Goal: Information Seeking & Learning: Learn about a topic

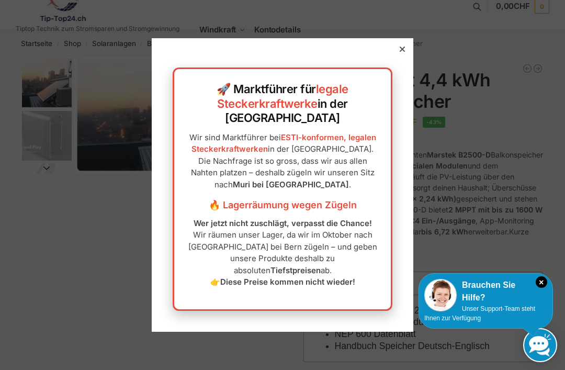
click at [401, 52] on icon at bounding box center [402, 49] width 5 height 5
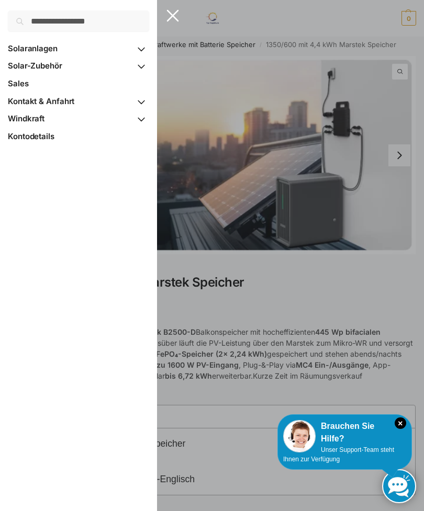
click at [16, 20] on button "MENU" at bounding box center [23, 18] width 31 height 16
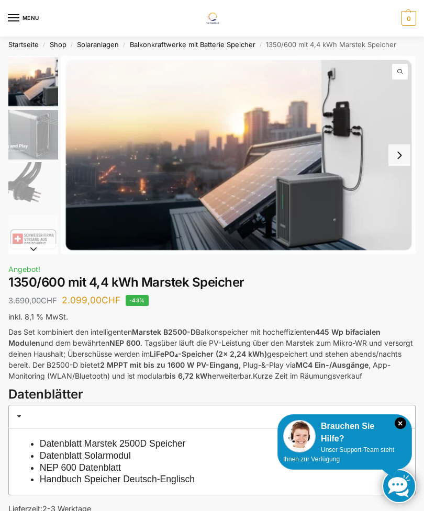
click at [339, 270] on div at bounding box center [212, 255] width 424 height 511
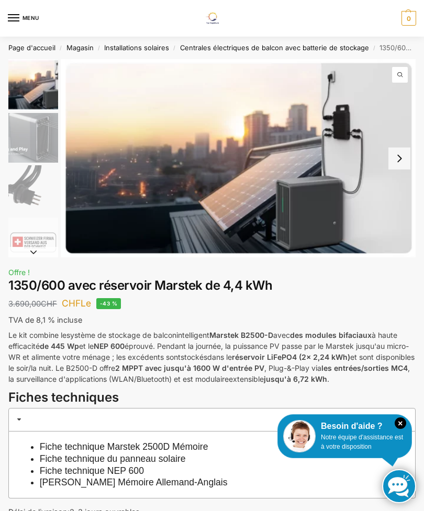
click at [398, 159] on button "Prochaine diapositive" at bounding box center [399, 159] width 22 height 22
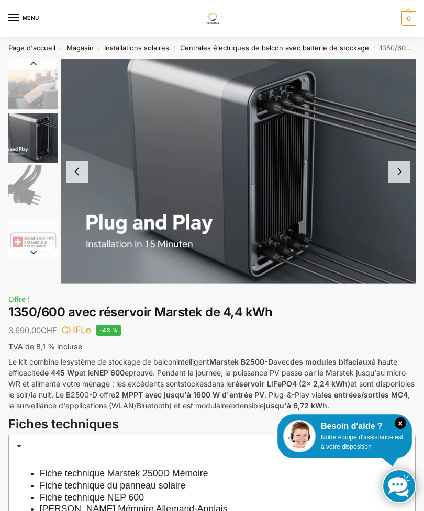
click at [399, 168] on button "Prochaine diapositive" at bounding box center [399, 172] width 22 height 22
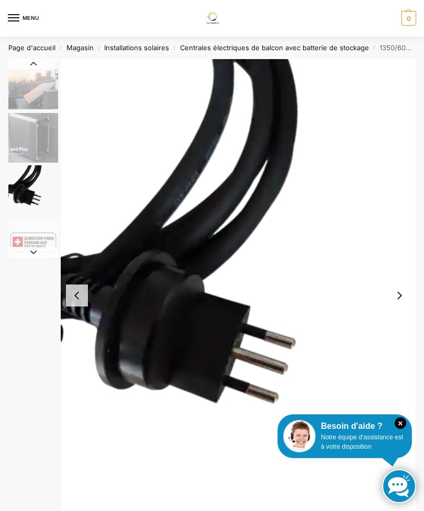
click at [403, 288] on button "Prochaine diapositive" at bounding box center [399, 296] width 22 height 22
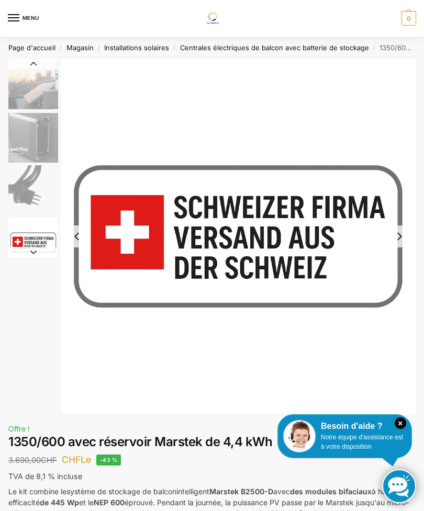
click at [398, 234] on button "Prochaine diapositive" at bounding box center [399, 237] width 22 height 22
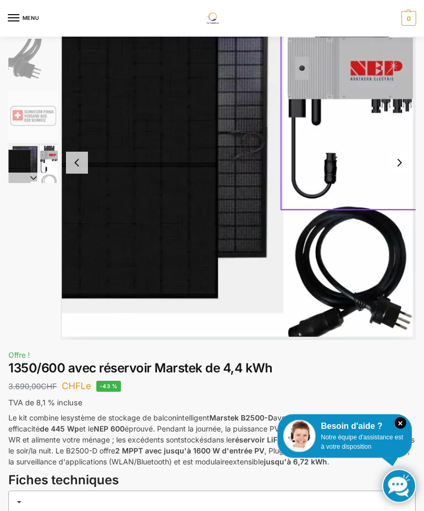
scroll to position [74, 0]
click at [372, 294] on img "5 / 9" at bounding box center [238, 162] width 355 height 355
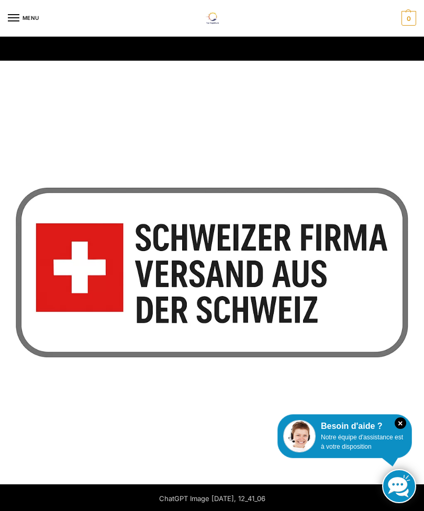
click at [398, 429] on icon "×" at bounding box center [401, 424] width 12 height 12
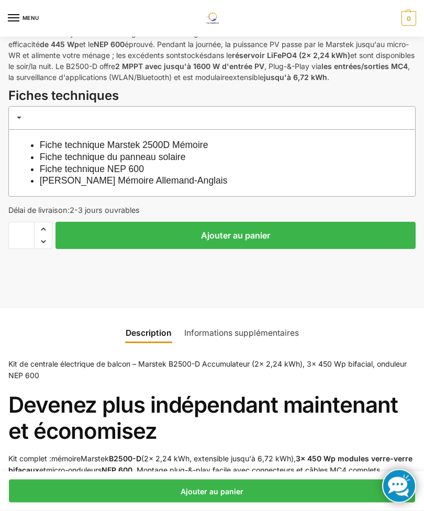
scroll to position [458, 0]
click at [46, 164] on link "Fiche technique NEP 600" at bounding box center [92, 169] width 104 height 10
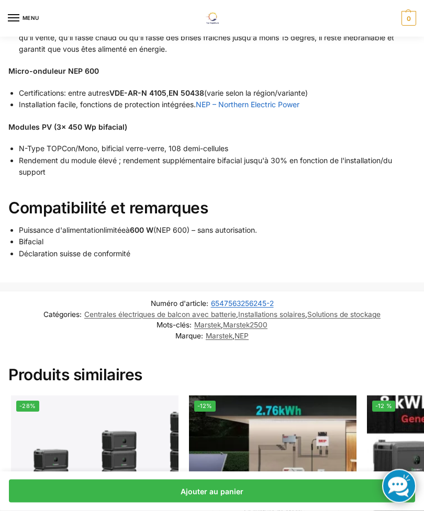
scroll to position [1373, 0]
click at [293, 100] on link "NEP – Northern Electric Power" at bounding box center [248, 104] width 104 height 9
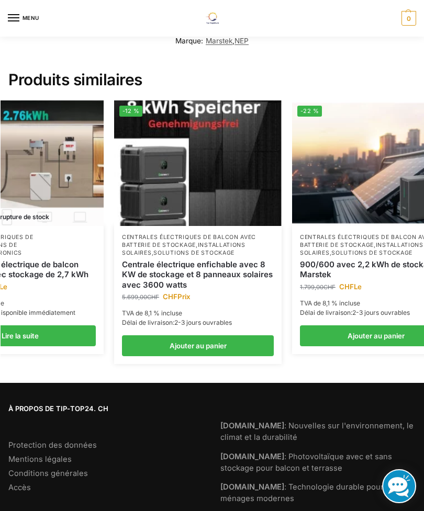
scroll to position [0, 238]
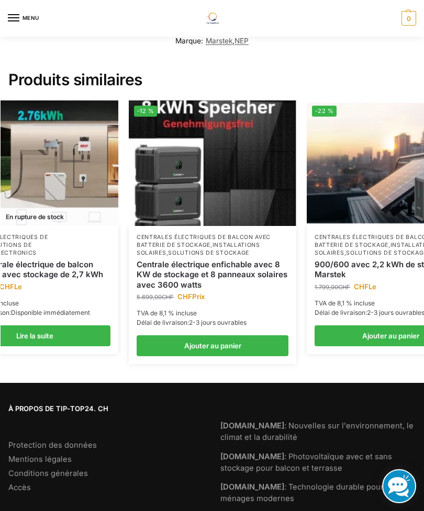
click at [156, 165] on img at bounding box center [212, 163] width 167 height 126
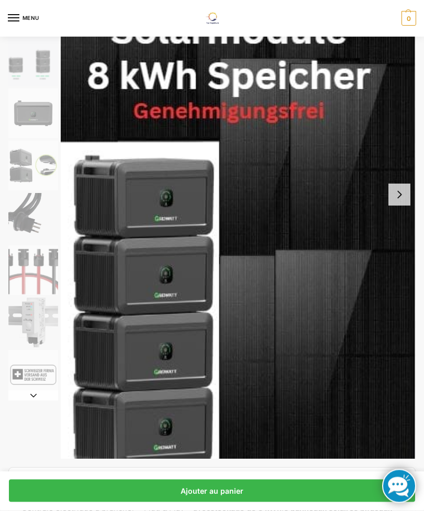
scroll to position [130, 0]
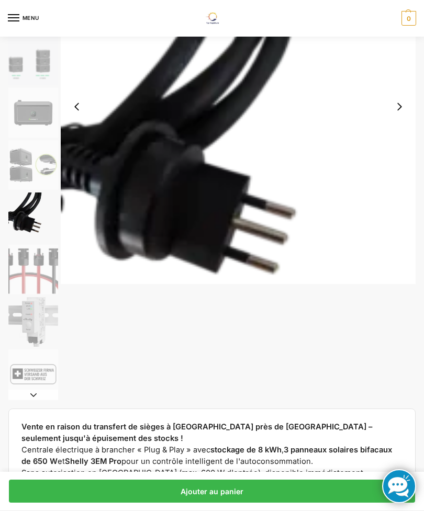
click at [25, 209] on img "6 / 9" at bounding box center [33, 218] width 50 height 50
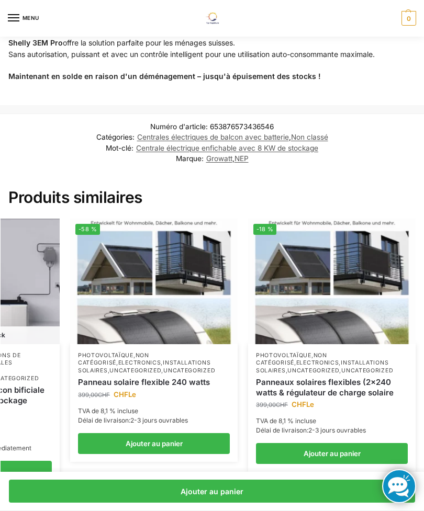
scroll to position [1855, 0]
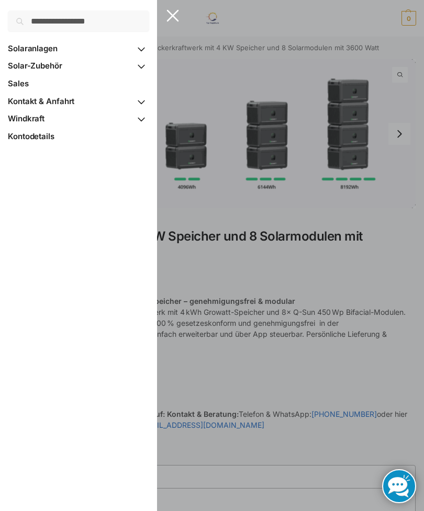
click at [21, 20] on button "MENU" at bounding box center [23, 18] width 31 height 16
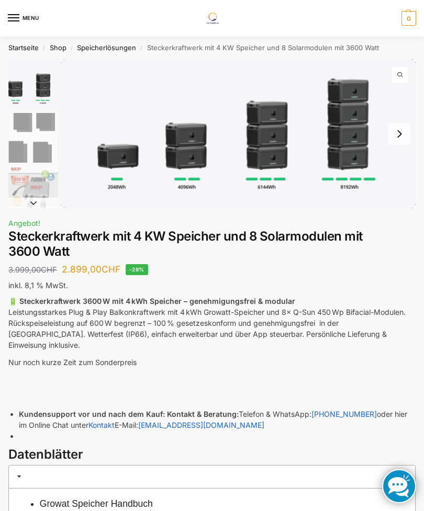
click at [222, 272] on div at bounding box center [212, 255] width 424 height 511
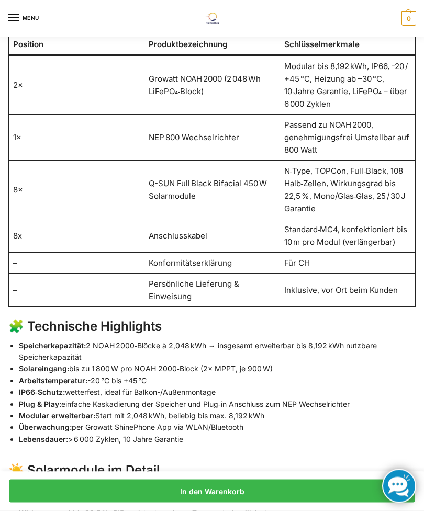
scroll to position [728, 0]
